Goal: Transaction & Acquisition: Purchase product/service

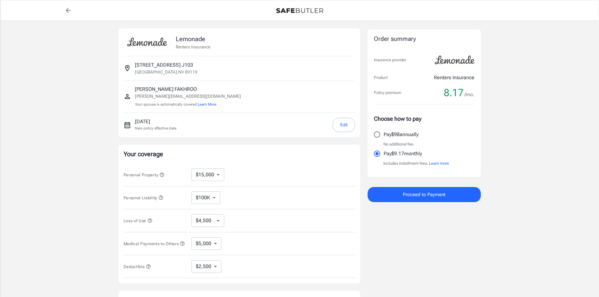
select select "15000"
select select "5000"
select select "2500"
click at [499, 140] on div "Lemonade Renters Insurance 3770 UINVERSITY CENTER DR APT J103 J103 [GEOGRAPHIC_…" at bounding box center [299, 188] width 599 height 334
click at [522, 246] on div "Lemonade Renters Insurance 3770 UINVERSITY CENTER DR APT J103 J103 [GEOGRAPHIC_…" at bounding box center [299, 188] width 599 height 334
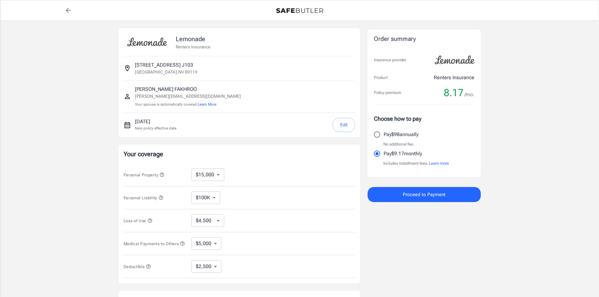
drag, startPoint x: 42, startPoint y: 114, endPoint x: 31, endPoint y: 97, distance: 19.5
click at [42, 114] on div "Lemonade Renters Insurance 3770 UINVERSITY CENTER DR APT J103 J103 [GEOGRAPHIC_…" at bounding box center [299, 188] width 599 height 334
click at [506, 176] on div "Lemonade Renters Insurance 3770 UINVERSITY CENTER DR APT J103 J103 [GEOGRAPHIC_…" at bounding box center [299, 188] width 599 height 334
click at [488, 250] on div "Lemonade Renters Insurance 3770 UINVERSITY CENTER DR APT J103 J103 [GEOGRAPHIC_…" at bounding box center [299, 188] width 599 height 334
click at [454, 274] on div "Order summary Insurance provider Product Renters Insurance Policy premium 8.17 …" at bounding box center [423, 187] width 113 height 319
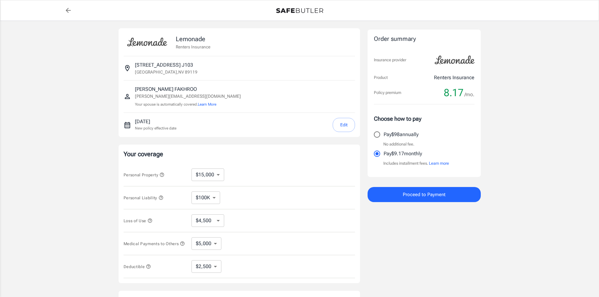
click at [402, 282] on div "Order summary Insurance provider Product Renters Insurance Policy premium 8.17 …" at bounding box center [423, 187] width 113 height 319
click at [61, 226] on div "Lemonade Renters Insurance 3770 UINVERSITY CENTER DR APT J103 J103 [GEOGRAPHIC_…" at bounding box center [299, 188] width 599 height 334
drag, startPoint x: 420, startPoint y: 237, endPoint x: 435, endPoint y: 221, distance: 22.2
click at [420, 237] on div "Order summary Insurance provider Product Renters Insurance Policy premium 8.17 …" at bounding box center [423, 187] width 113 height 319
click at [68, 100] on div "Lemonade Renters Insurance 3770 UINVERSITY CENTER DR APT J103 J103 [GEOGRAPHIC_…" at bounding box center [299, 188] width 599 height 334
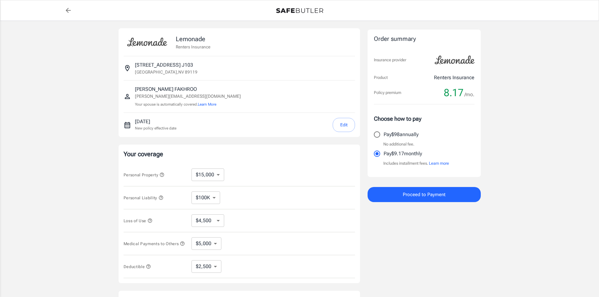
click at [518, 146] on div "Lemonade Renters Insurance 3770 UINVERSITY CENTER DR APT J103 J103 [GEOGRAPHIC_…" at bounding box center [299, 188] width 599 height 334
click at [522, 267] on div "Lemonade Renters Insurance 3770 UINVERSITY CENTER DR APT J103 J103 [GEOGRAPHIC_…" at bounding box center [299, 188] width 599 height 334
click at [500, 261] on div "Lemonade Renters Insurance 3770 UINVERSITY CENTER DR APT J103 J103 [GEOGRAPHIC_…" at bounding box center [299, 188] width 599 height 334
click at [509, 130] on div "Lemonade Renters Insurance 3770 UINVERSITY CENTER DR APT J103 J103 [GEOGRAPHIC_…" at bounding box center [299, 188] width 599 height 334
click at [531, 161] on div "Lemonade Renters Insurance 3770 UINVERSITY CENTER DR APT J103 J103 [GEOGRAPHIC_…" at bounding box center [299, 188] width 599 height 334
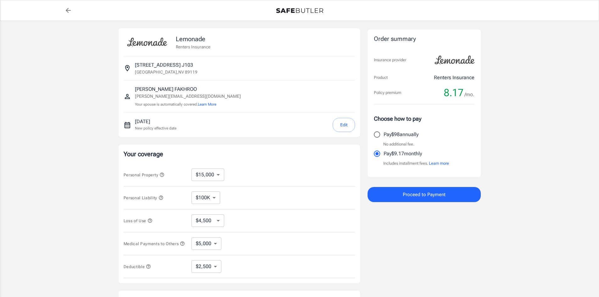
click at [516, 122] on div "Lemonade Renters Insurance 3770 UINVERSITY CENTER DR APT J103 J103 [GEOGRAPHIC_…" at bounding box center [299, 188] width 599 height 334
click at [53, 167] on div "Lemonade Renters Insurance 3770 UINVERSITY CENTER DR APT J103 J103 [GEOGRAPHIC_…" at bounding box center [299, 188] width 599 height 334
click at [486, 273] on div "Lemonade Renters Insurance 3770 UINVERSITY CENTER DR APT J103 J103 [GEOGRAPHIC_…" at bounding box center [299, 188] width 377 height 334
click at [503, 235] on div "Lemonade Renters Insurance 3770 UINVERSITY CENTER DR APT J103 J103 [GEOGRAPHIC_…" at bounding box center [299, 188] width 599 height 334
click at [502, 236] on div "Lemonade Renters Insurance 3770 UINVERSITY CENTER DR APT J103 J103 [GEOGRAPHIC_…" at bounding box center [299, 188] width 599 height 334
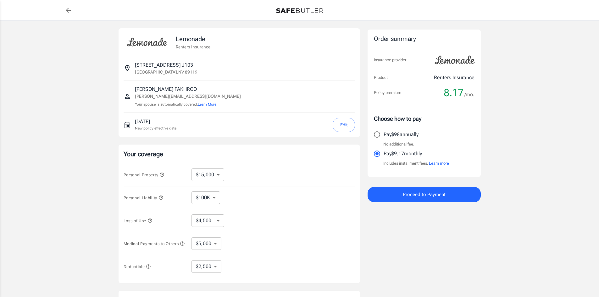
drag, startPoint x: 399, startPoint y: 271, endPoint x: 395, endPoint y: 274, distance: 5.2
click at [400, 271] on div "Order summary Insurance provider Product Renters Insurance Policy premium 8.17 …" at bounding box center [423, 187] width 113 height 319
click at [479, 232] on div "Order summary Insurance provider Product Renters Insurance Policy premium 8.17 …" at bounding box center [423, 187] width 113 height 319
click at [519, 220] on div "Lemonade Renters Insurance 3770 UINVERSITY CENTER DR APT J103 J103 [GEOGRAPHIC_…" at bounding box center [299, 188] width 599 height 334
drag, startPoint x: 72, startPoint y: 131, endPoint x: 49, endPoint y: 108, distance: 32.0
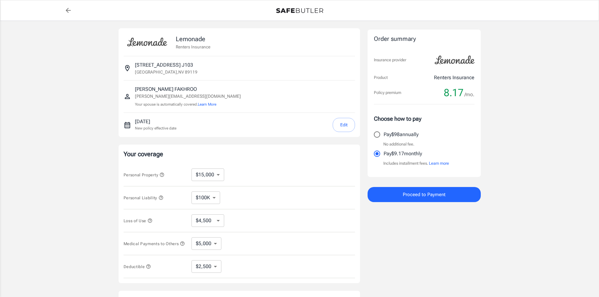
click at [72, 131] on div "Lemonade Renters Insurance 3770 UINVERSITY CENTER DR APT J103 J103 [GEOGRAPHIC_…" at bounding box center [299, 188] width 599 height 334
